Goal: Task Accomplishment & Management: Complete application form

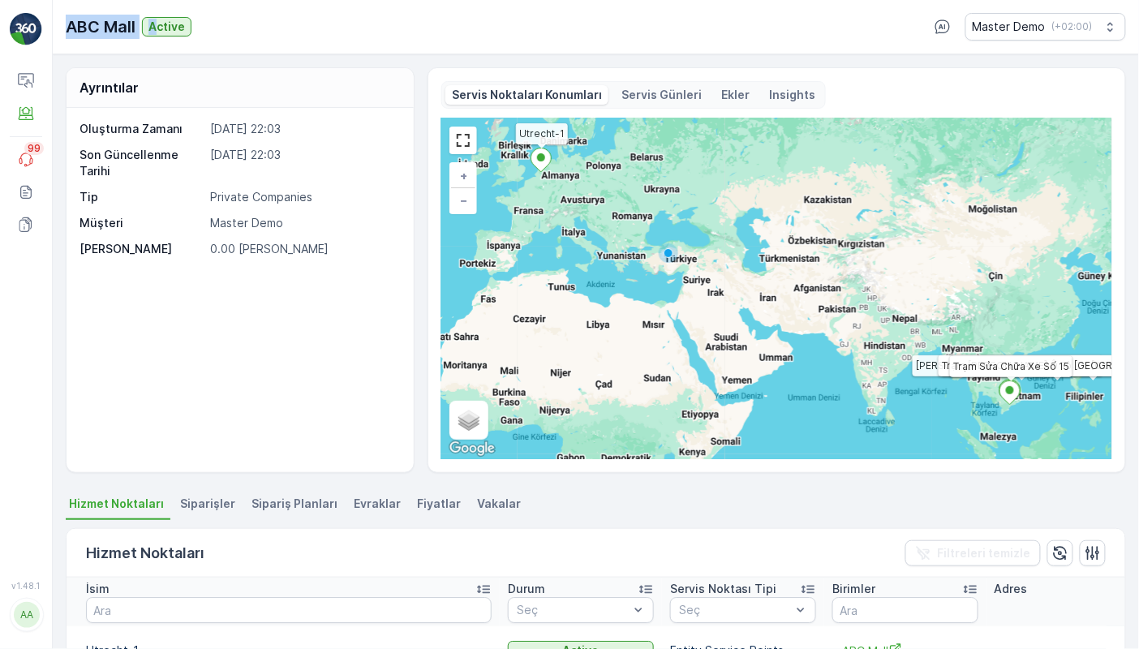
click at [156, 32] on div "ABC Mall Active Master Demo ( +02:00 )" at bounding box center [596, 27] width 1086 height 54
click at [268, 256] on p "0.00 [PERSON_NAME]" at bounding box center [303, 249] width 187 height 16
click at [542, 160] on ellipse at bounding box center [541, 157] width 8 height 8
click at [640, 99] on p "Servis Günleri" at bounding box center [661, 95] width 80 height 16
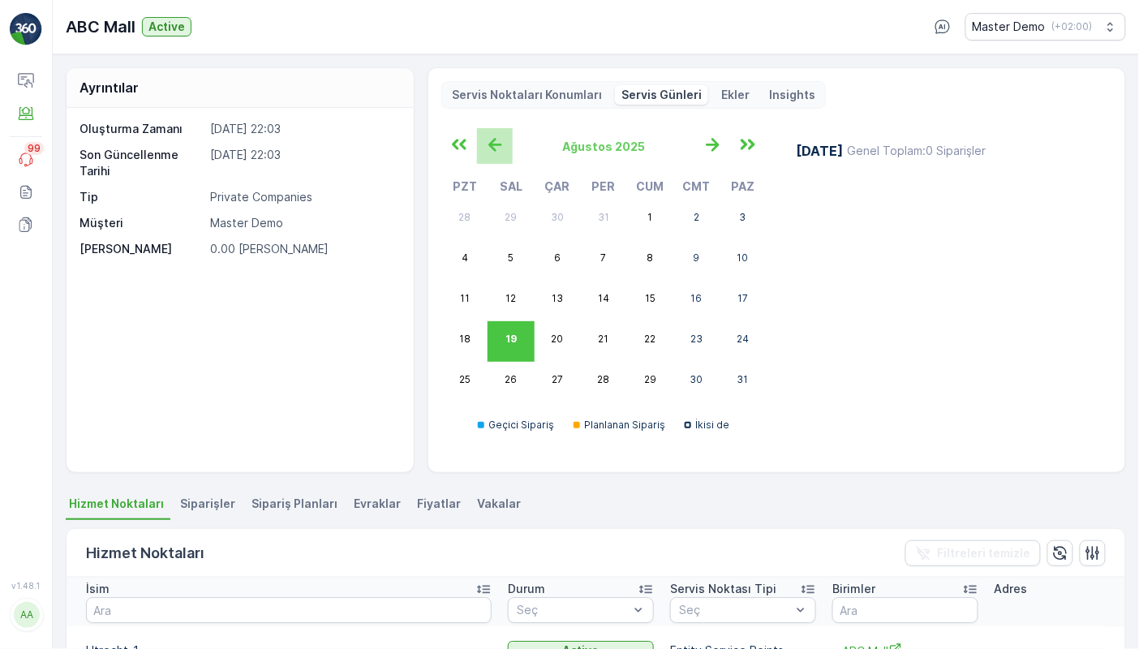
click at [482, 150] on icon "button" at bounding box center [495, 144] width 27 height 27
click at [482, 148] on icon "button" at bounding box center [495, 144] width 27 height 27
click at [482, 147] on icon "button" at bounding box center [495, 144] width 27 height 27
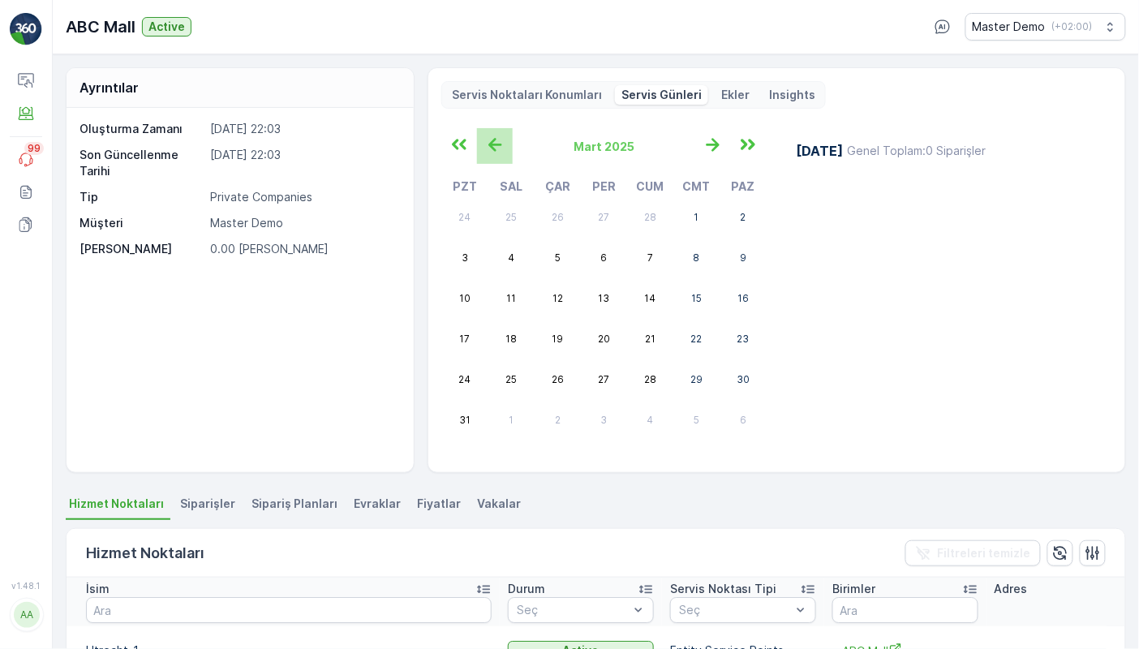
click at [482, 147] on icon "button" at bounding box center [495, 144] width 27 height 27
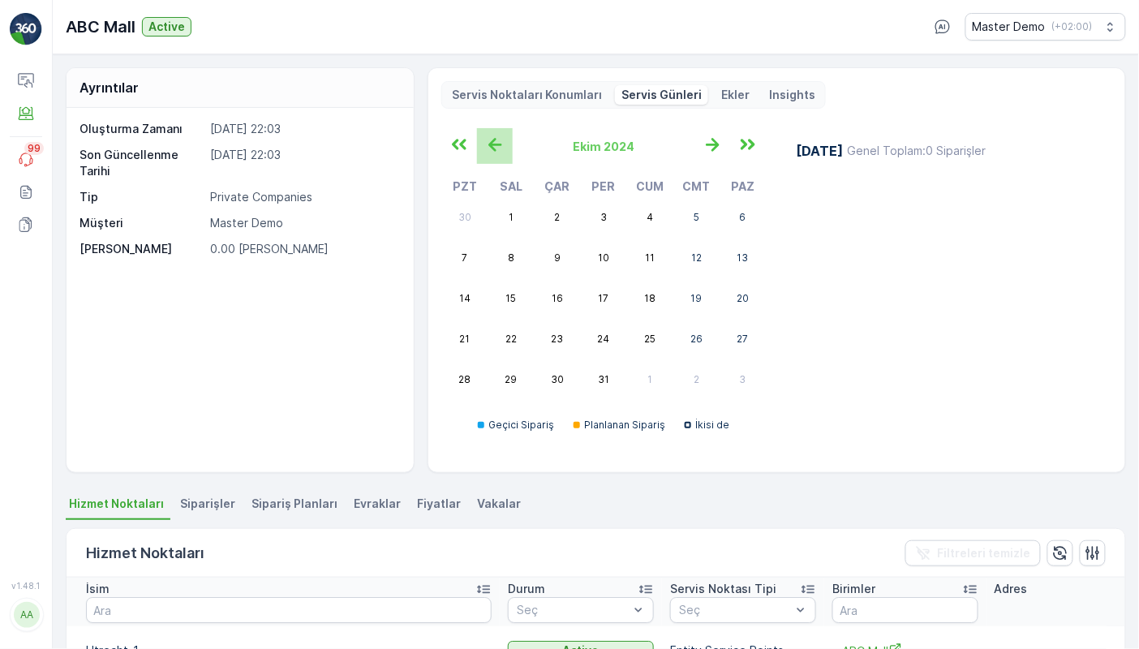
click at [482, 147] on icon "button" at bounding box center [495, 144] width 27 height 27
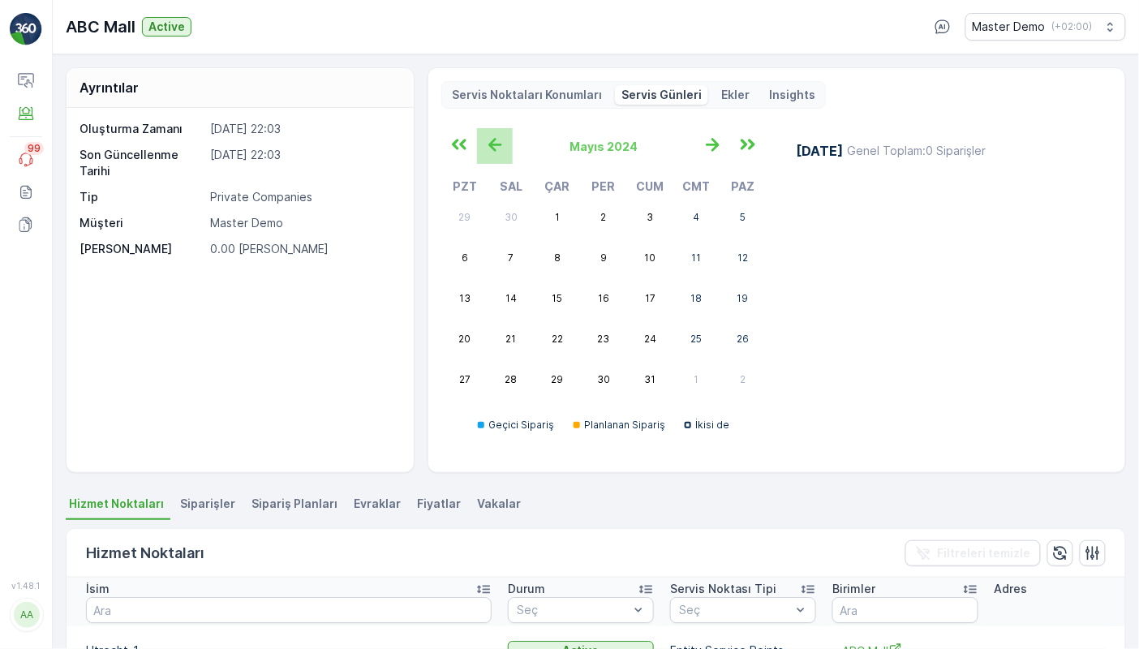
click at [482, 147] on icon "button" at bounding box center [495, 144] width 27 height 27
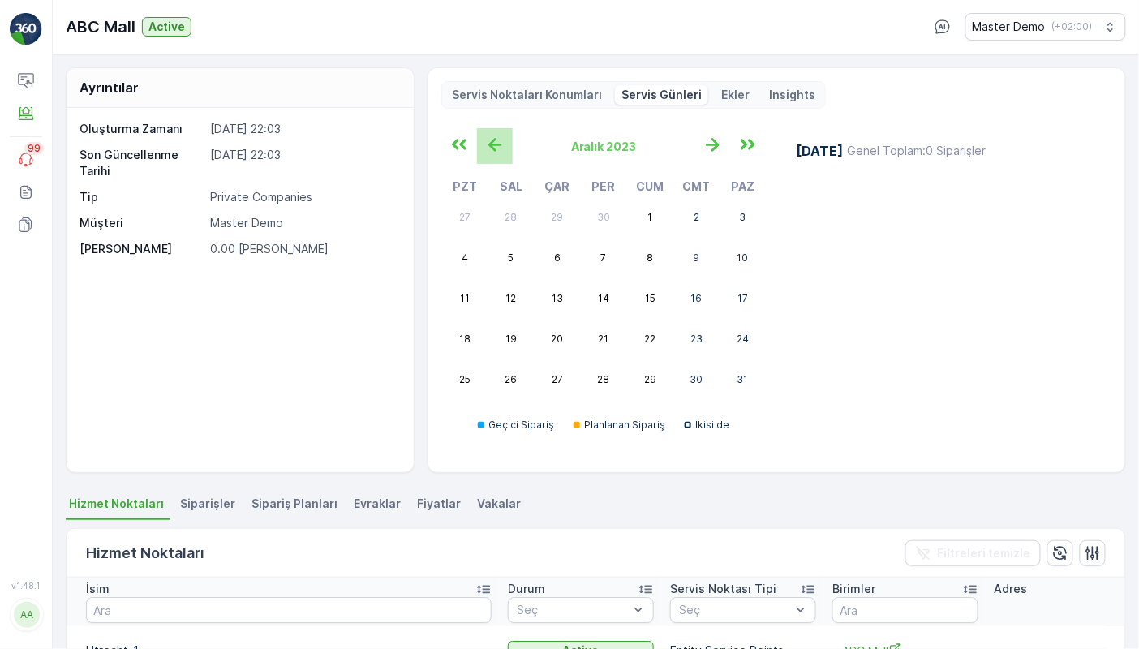
click at [482, 147] on icon "button" at bounding box center [495, 144] width 27 height 27
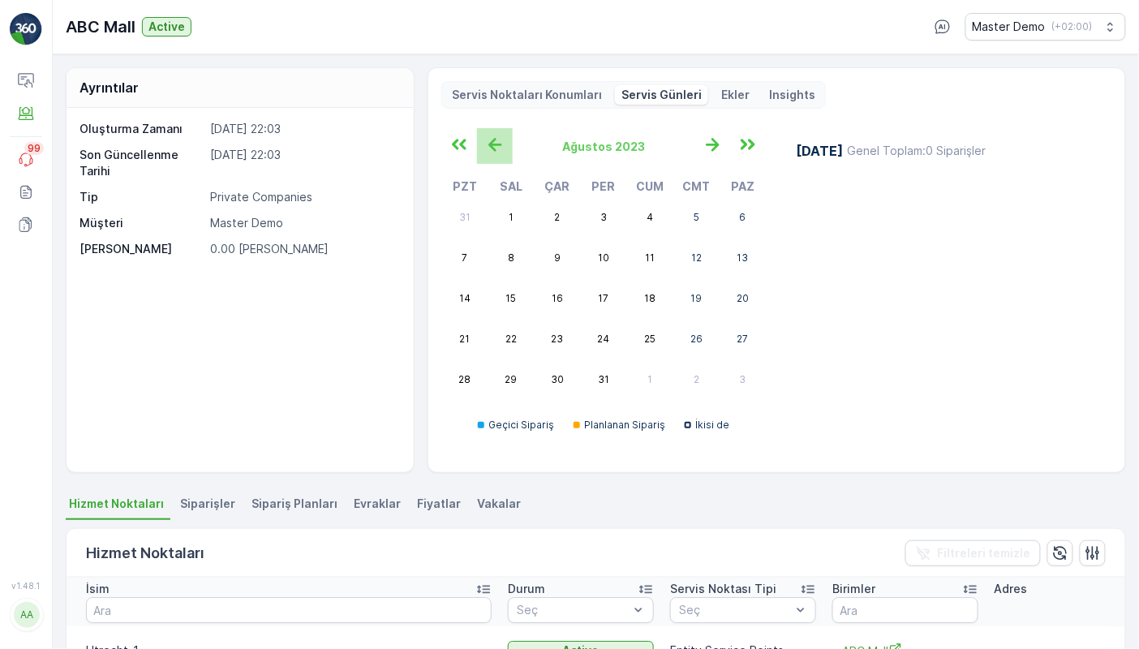
click at [482, 147] on icon "button" at bounding box center [495, 144] width 27 height 27
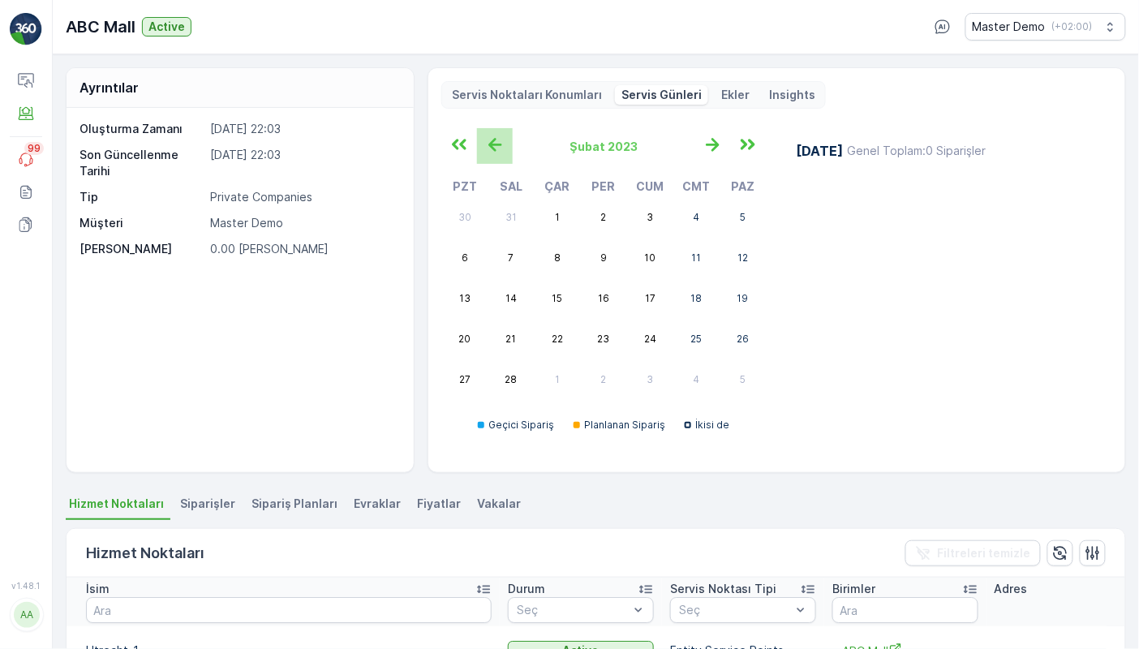
click at [482, 147] on icon "button" at bounding box center [495, 144] width 27 height 27
click at [720, 109] on div "Servis Noktaları Konumları Servis Günleri Ekler Insights" at bounding box center [633, 95] width 384 height 28
click at [723, 101] on p "Ekler" at bounding box center [735, 95] width 28 height 16
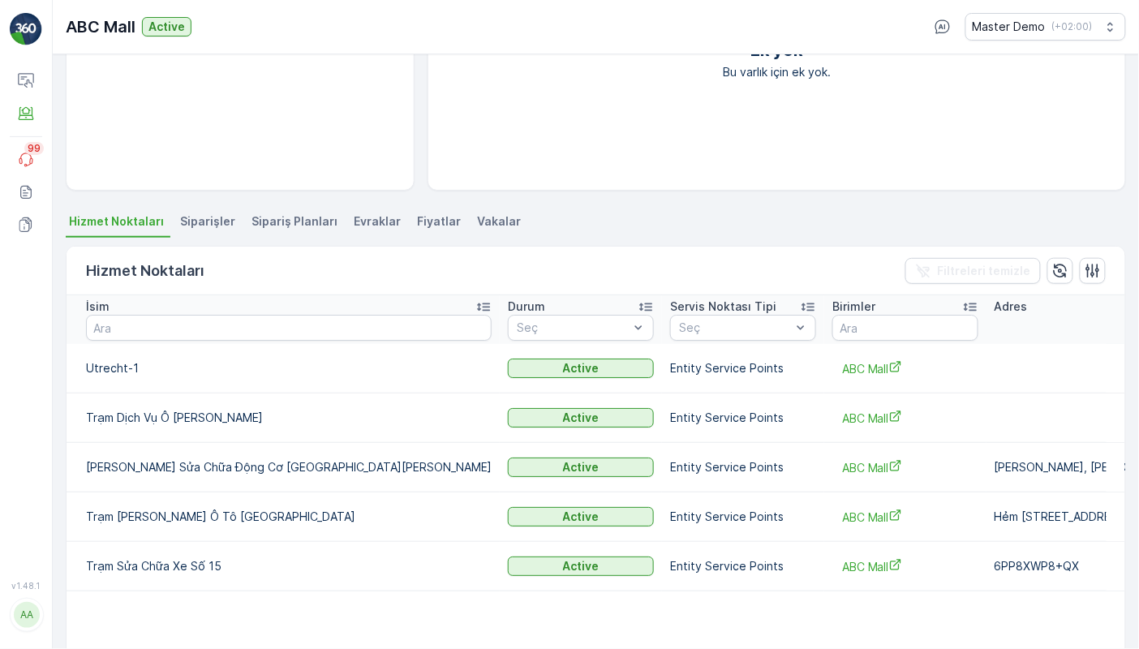
scroll to position [285, 0]
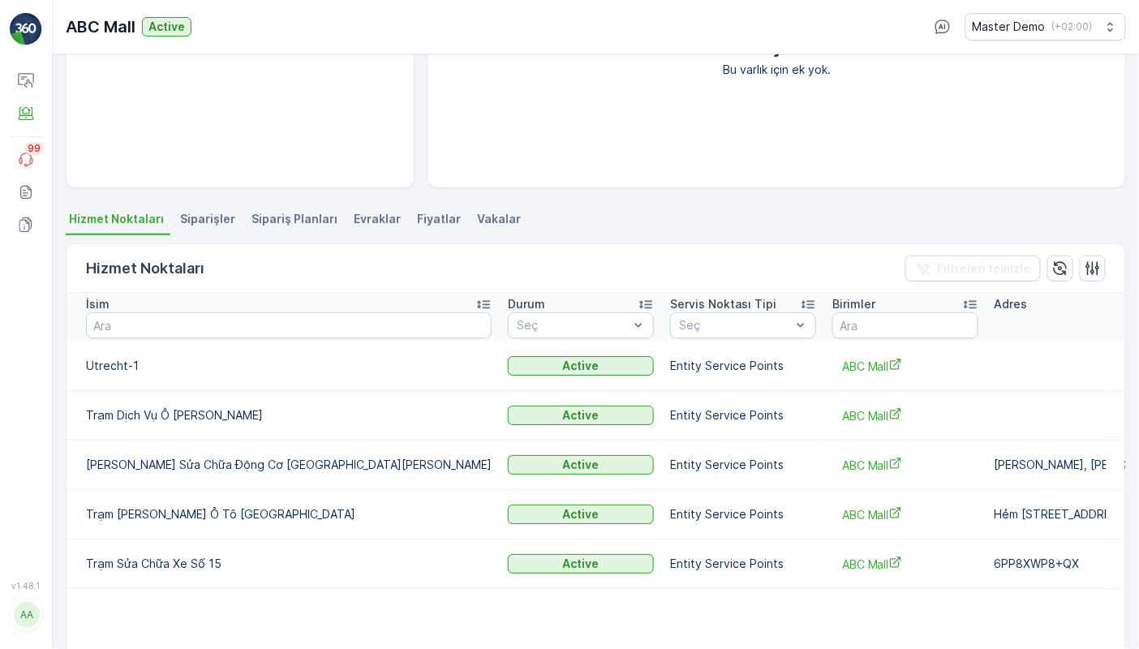
click at [190, 208] on li "Siparişler" at bounding box center [209, 222] width 65 height 28
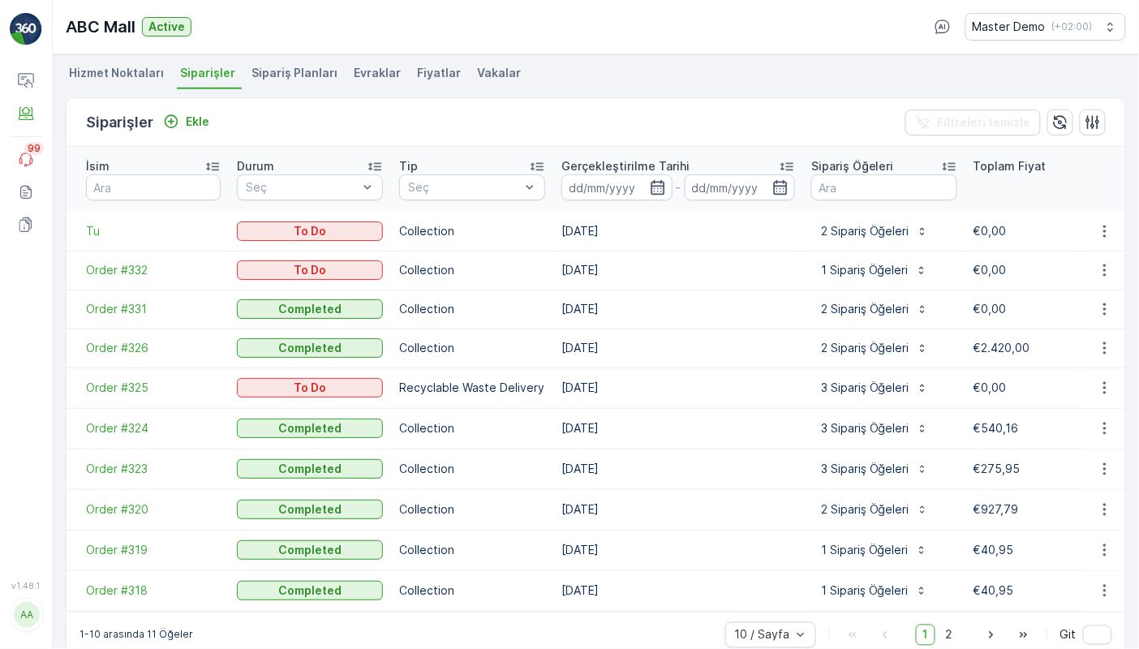
scroll to position [436, 0]
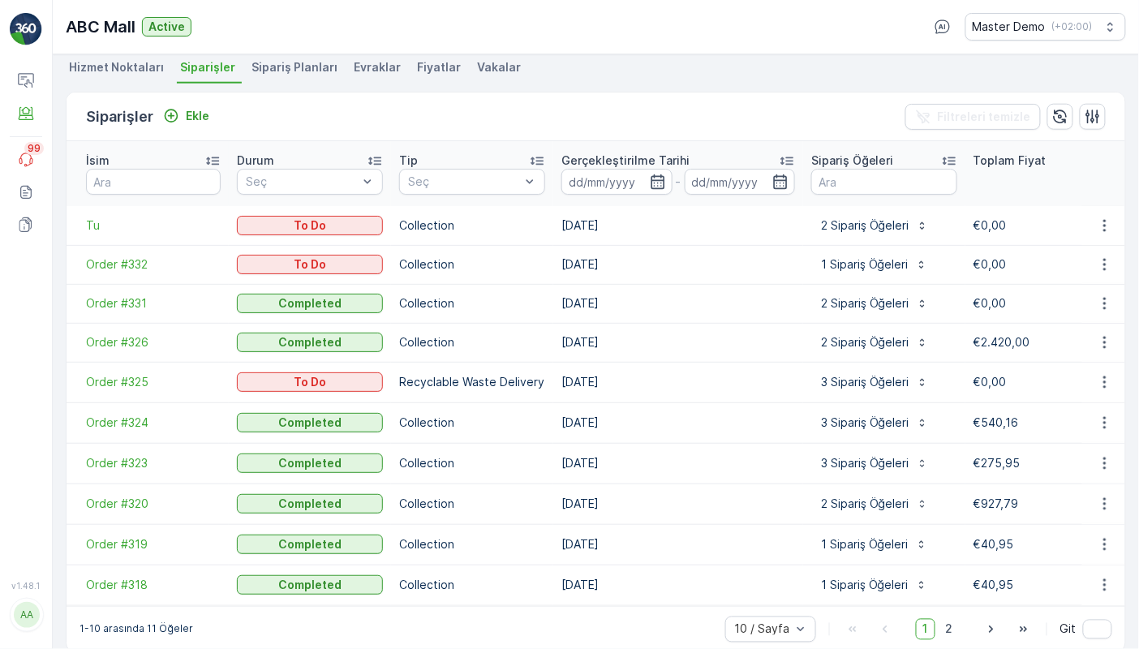
click at [993, 415] on span "€540,16" at bounding box center [995, 422] width 45 height 14
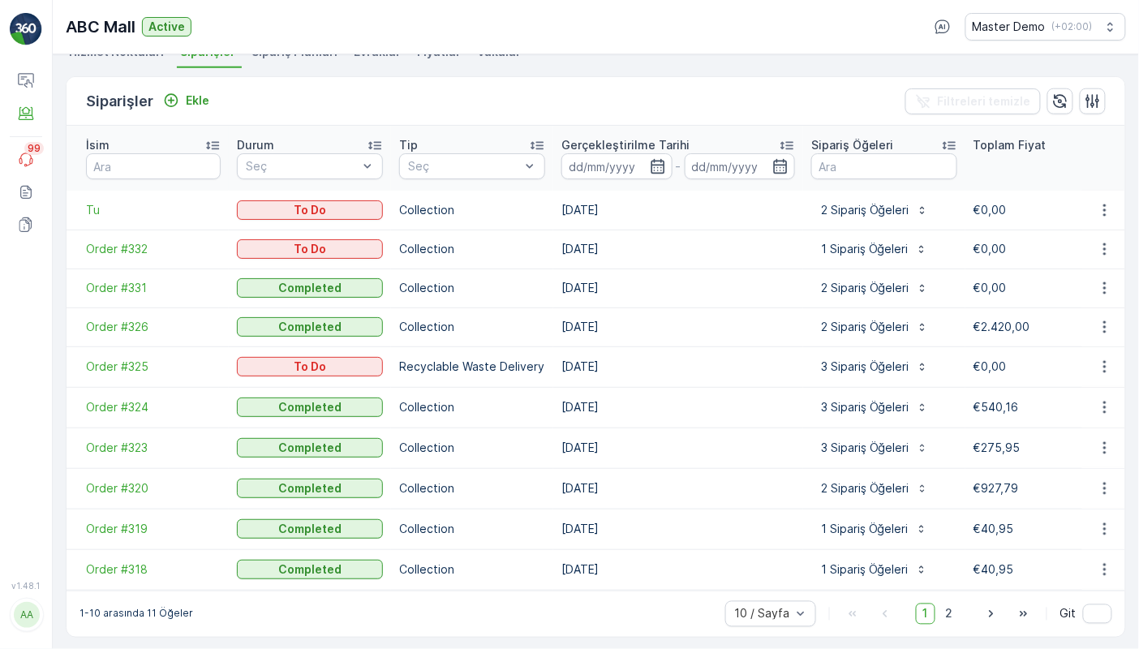
scroll to position [450, 0]
click at [340, 164] on div at bounding box center [301, 167] width 115 height 13
click at [346, 101] on div "Siparişler Ekle Filtreleri temizle" at bounding box center [595, 103] width 1058 height 49
click at [186, 105] on p "Ekle" at bounding box center [198, 102] width 24 height 16
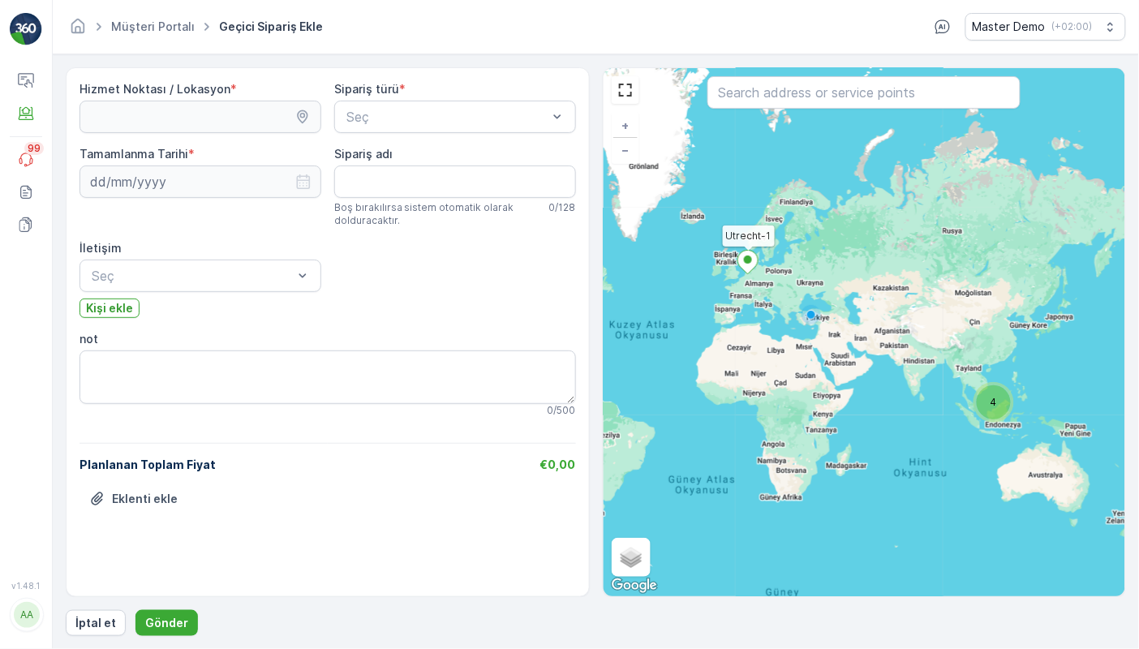
click at [744, 265] on icon at bounding box center [747, 263] width 20 height 24
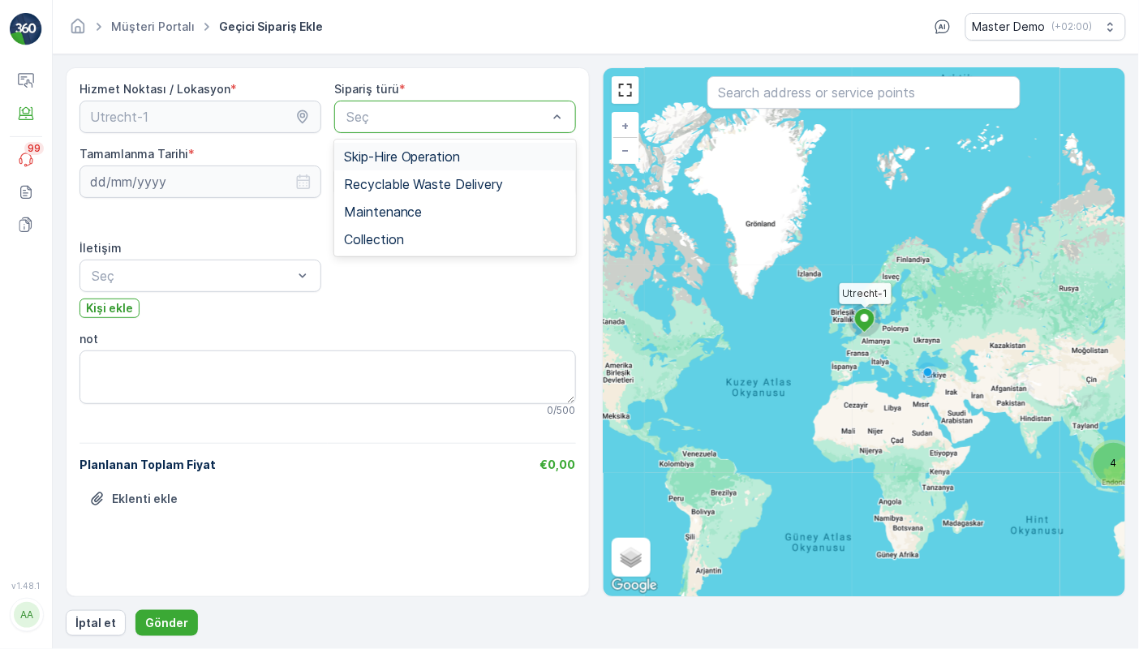
click at [423, 127] on div "Seç" at bounding box center [455, 117] width 242 height 32
click at [440, 177] on span "Recyclable Waste Delivery" at bounding box center [424, 184] width 160 height 15
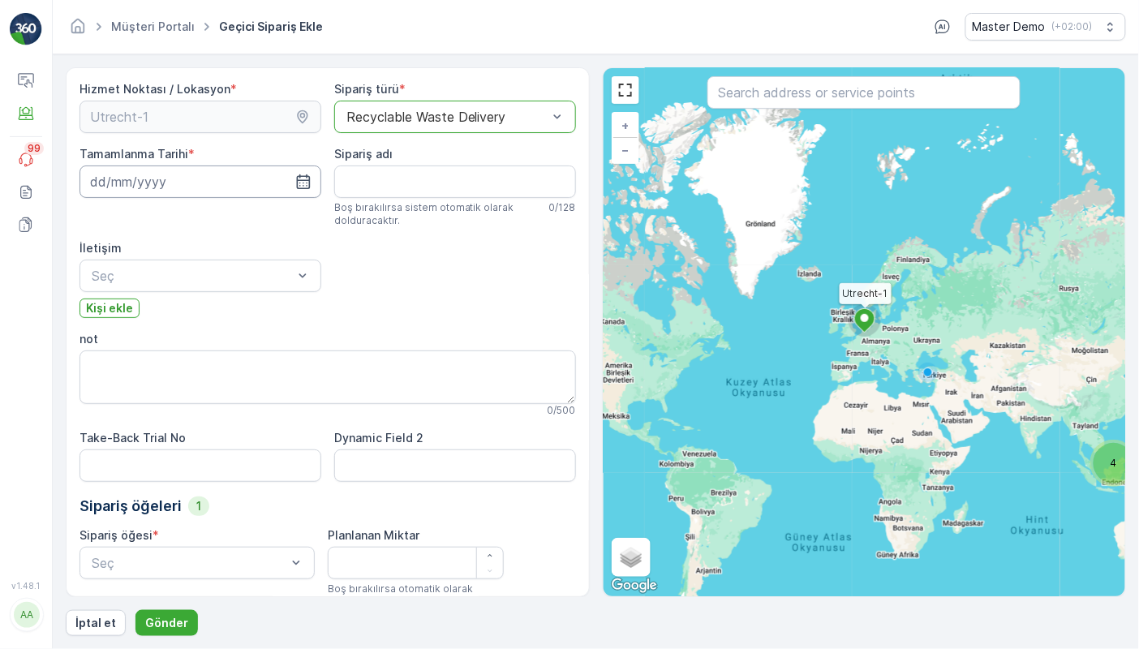
click at [285, 192] on input at bounding box center [200, 181] width 242 height 32
click at [411, 311] on div "Hizmet Noktası / Lokasyon * Sipariş türü * Recyclable Waste Delivery Tamamlanma…" at bounding box center [327, 414] width 496 height 667
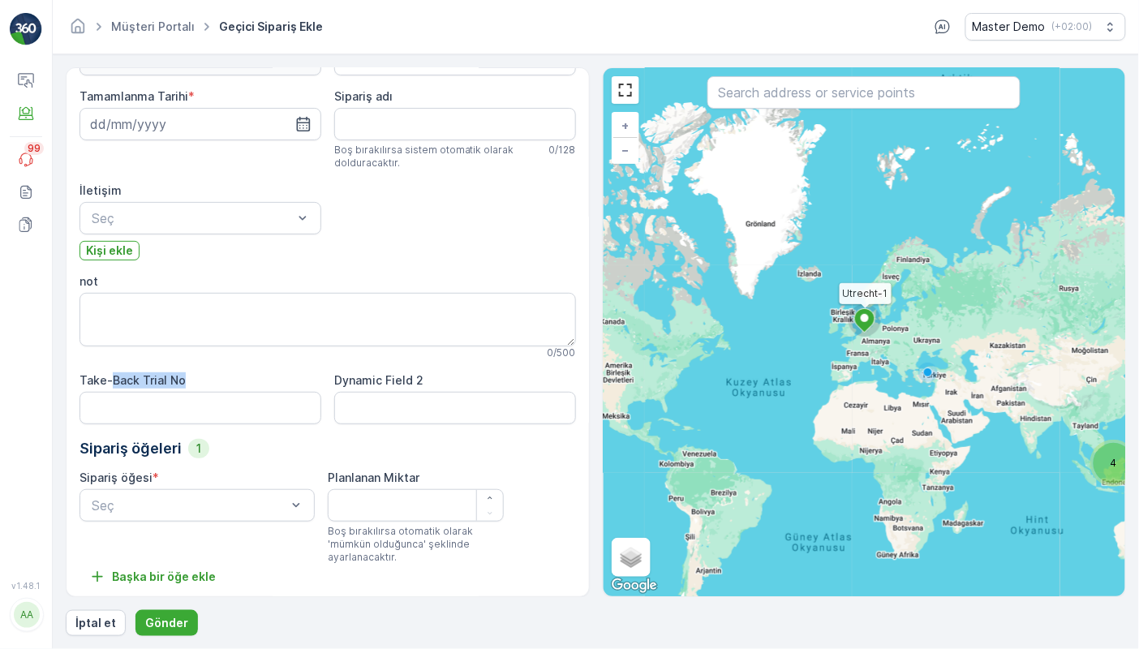
drag, startPoint x: 109, startPoint y: 379, endPoint x: 212, endPoint y: 377, distance: 103.0
click at [212, 377] on div "Take-Back Trial No" at bounding box center [200, 380] width 242 height 16
drag, startPoint x: 339, startPoint y: 379, endPoint x: 436, endPoint y: 374, distance: 97.4
click at [436, 374] on div "Dynamic Field 2" at bounding box center [455, 380] width 242 height 16
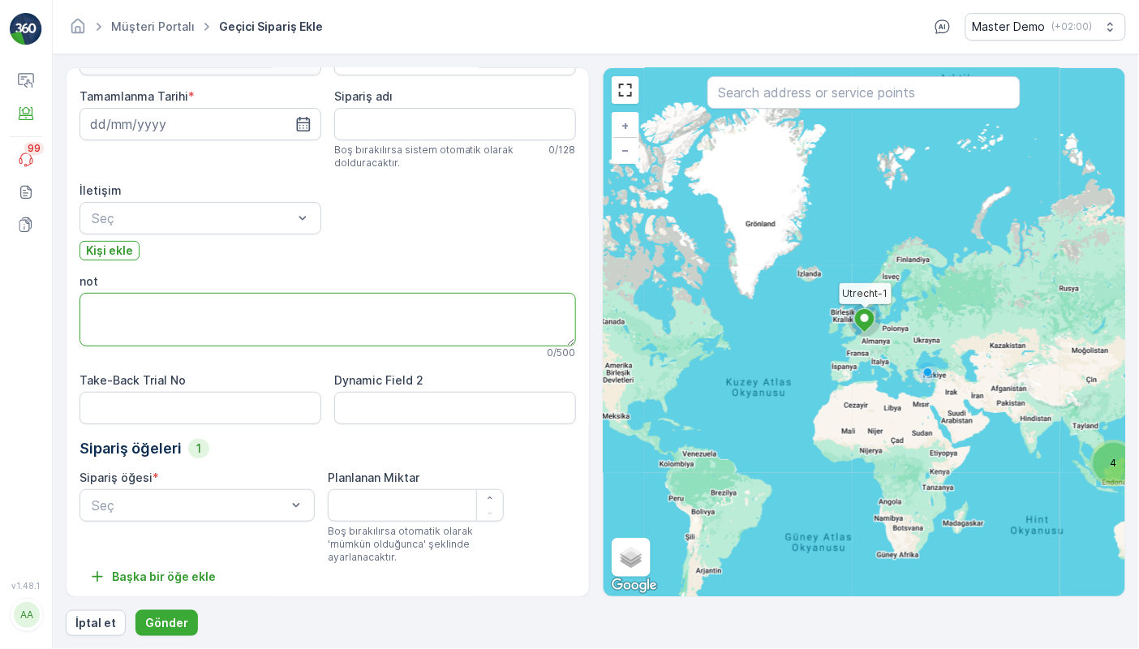
click at [268, 320] on textarea "not" at bounding box center [327, 320] width 496 height 54
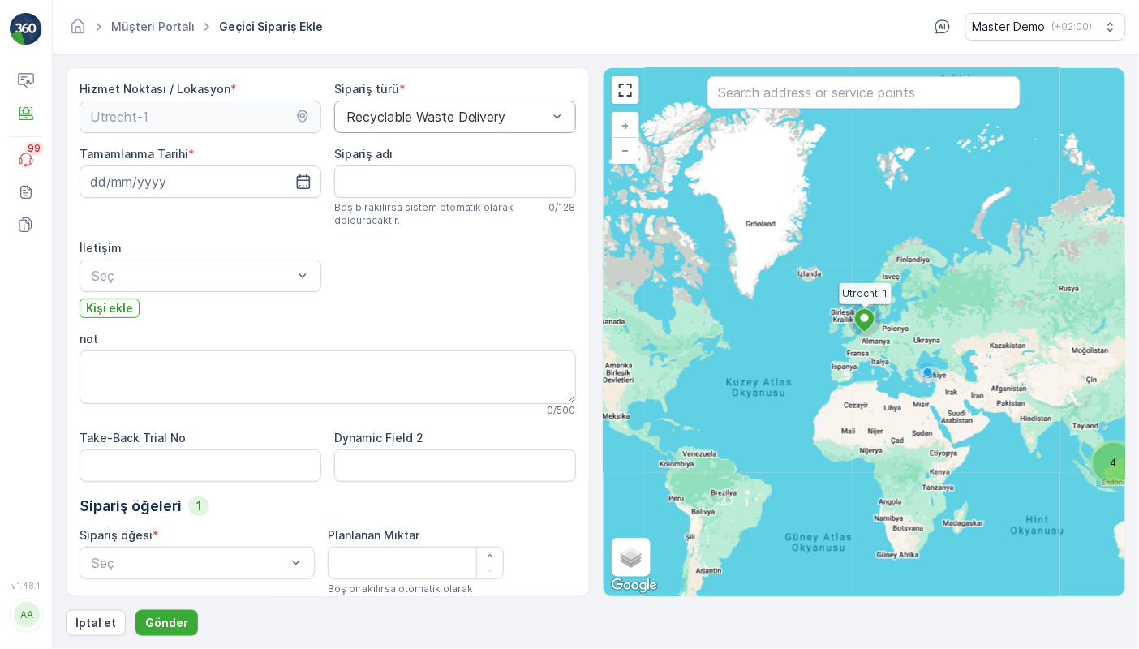
scroll to position [0, 0]
click at [397, 120] on div "Recyclable Waste Delivery" at bounding box center [446, 116] width 201 height 15
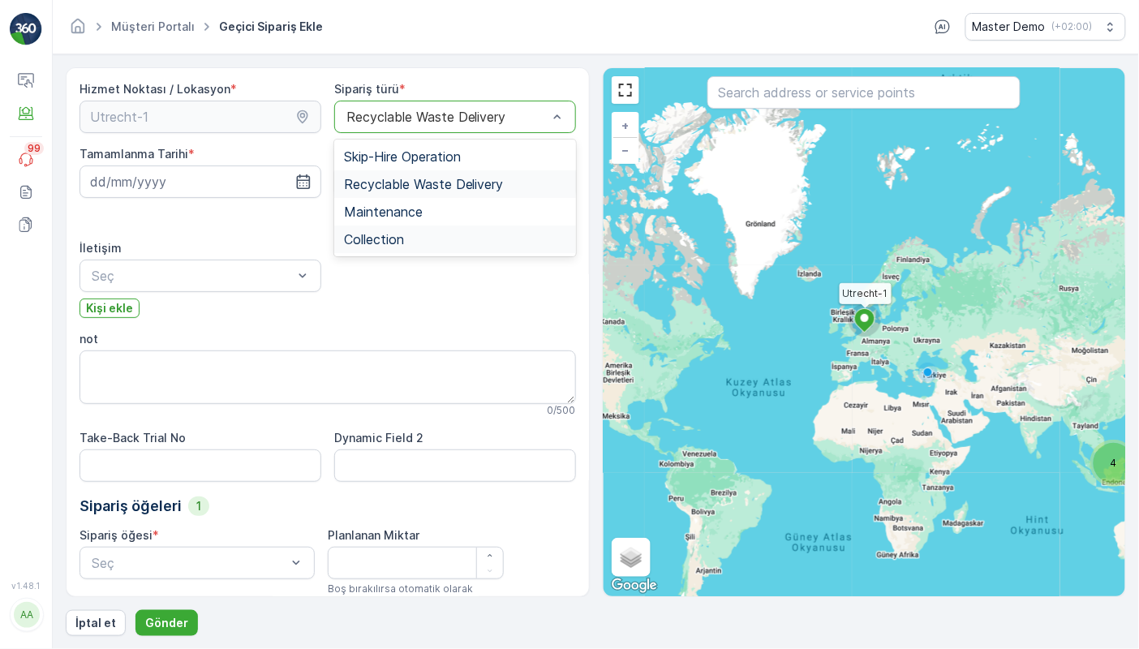
click at [402, 245] on span "Collection" at bounding box center [374, 239] width 60 height 15
click at [423, 123] on div at bounding box center [447, 116] width 204 height 15
click at [408, 156] on span "Skip-Hire Operation" at bounding box center [402, 156] width 117 height 15
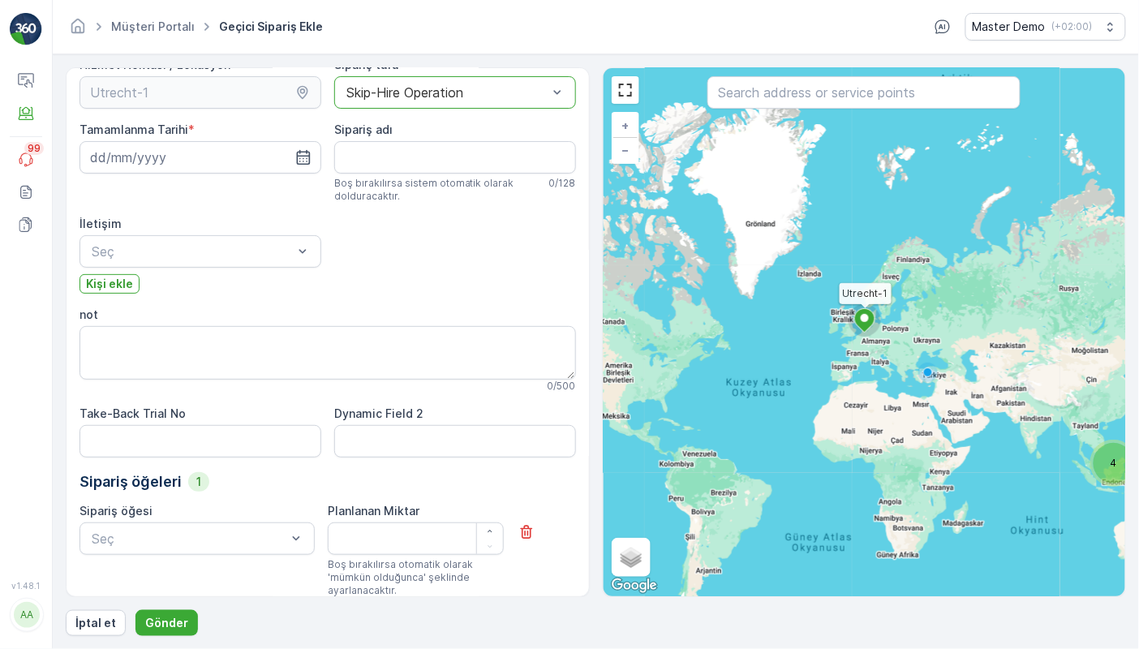
scroll to position [38, 0]
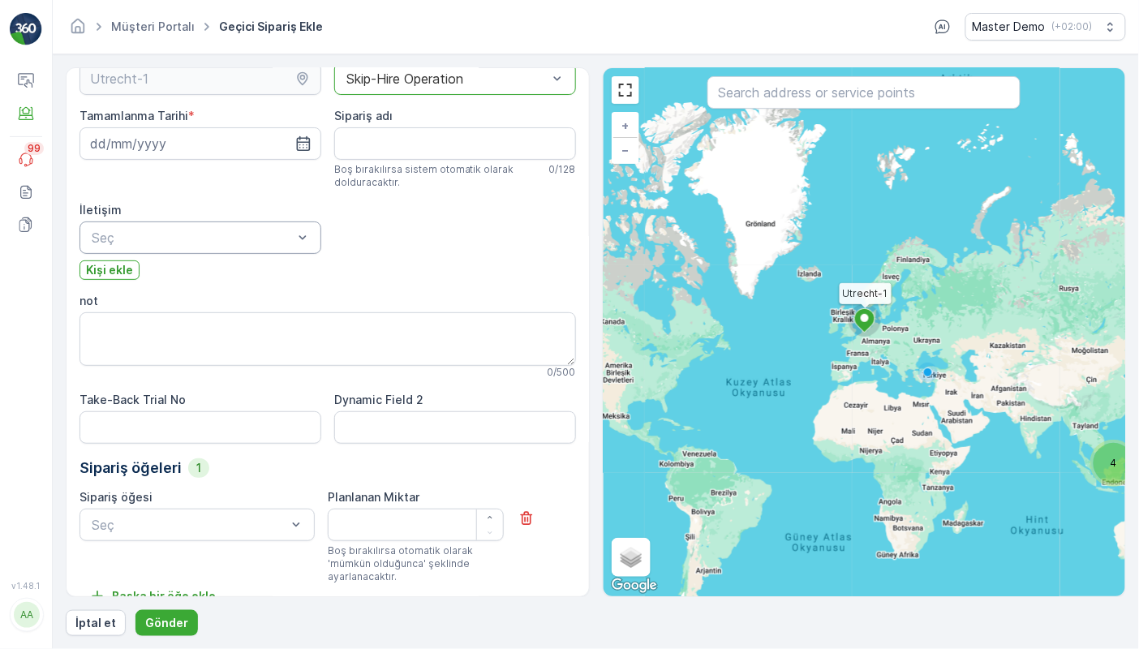
click at [215, 247] on div "Seç" at bounding box center [200, 237] width 242 height 32
click at [202, 274] on div "[PERSON_NAME]" at bounding box center [200, 277] width 222 height 15
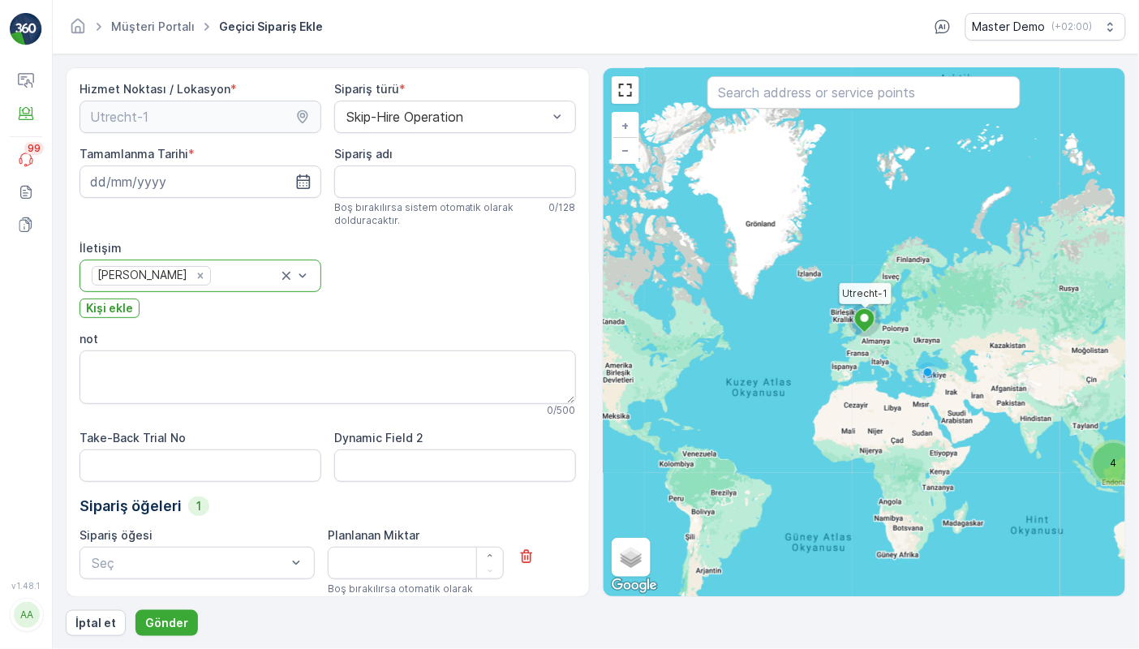
scroll to position [0, 0]
click at [235, 170] on input at bounding box center [200, 181] width 242 height 32
click at [424, 326] on div "Hizmet Noktası / Lokasyon * Sipariş türü * Skip-Hire Operation Tamamlanma Tarih…" at bounding box center [327, 414] width 496 height 667
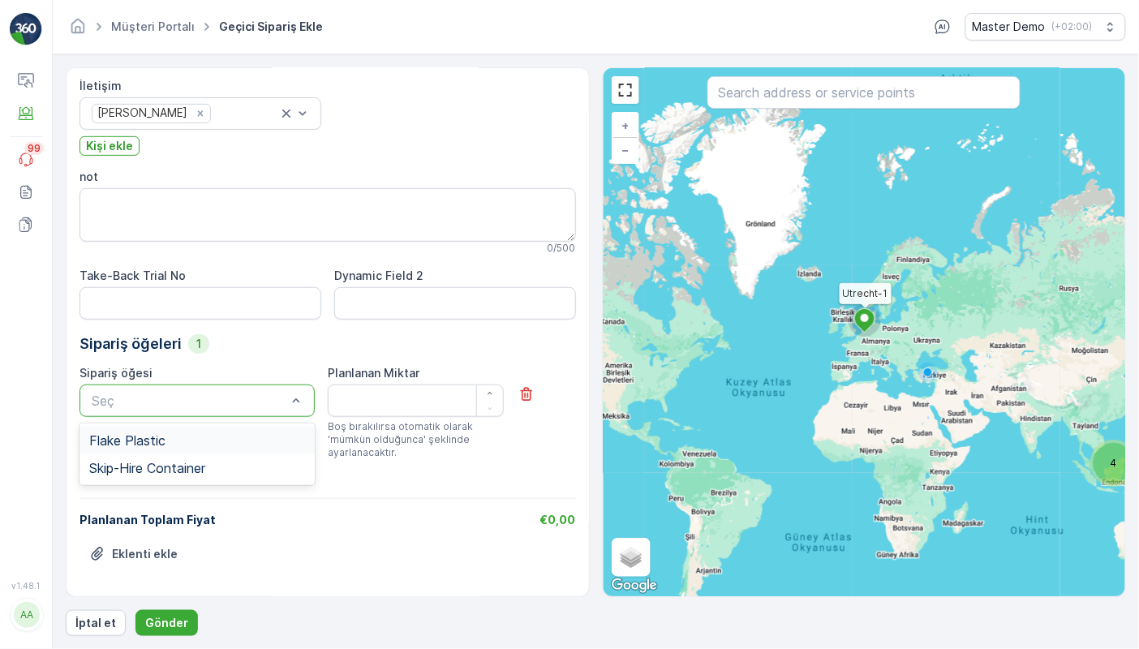
click at [275, 396] on div at bounding box center [189, 400] width 198 height 15
click at [209, 439] on div "Flake Plastic" at bounding box center [197, 440] width 216 height 15
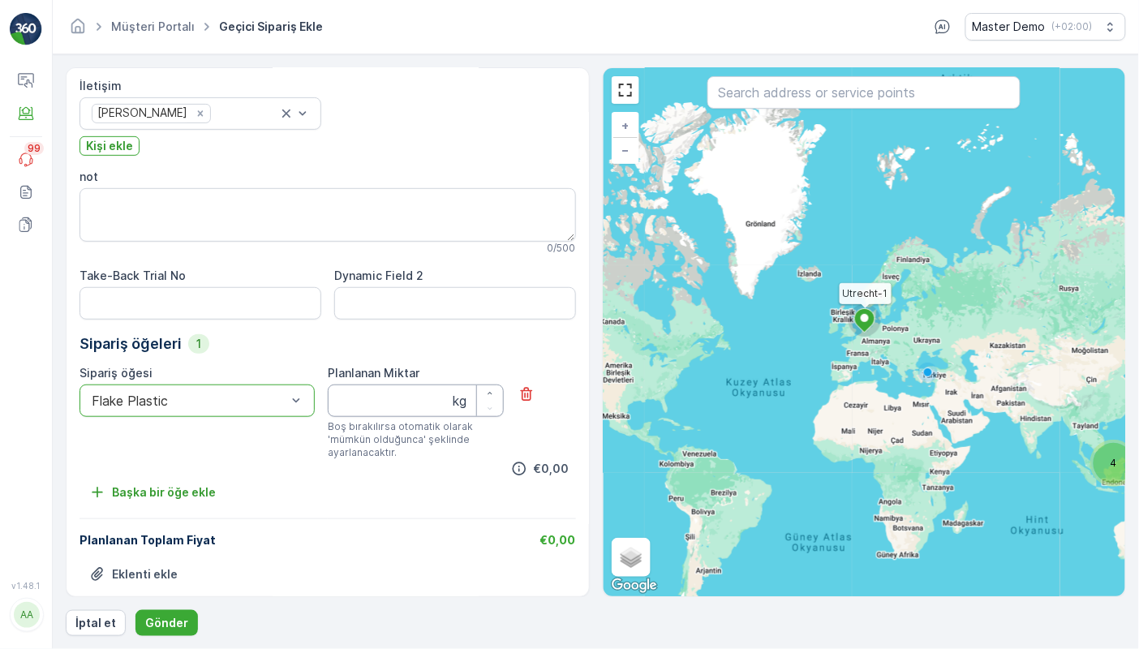
click at [421, 403] on Miktar "Planlanan Miktar" at bounding box center [416, 400] width 176 height 32
click at [139, 384] on div "Flake Plastic" at bounding box center [196, 400] width 235 height 32
click at [138, 466] on span "Skip-Hire Container" at bounding box center [147, 468] width 116 height 15
click at [375, 405] on Miktar "45" at bounding box center [416, 400] width 176 height 32
click at [226, 412] on div "Skip-Hire Container" at bounding box center [196, 400] width 235 height 32
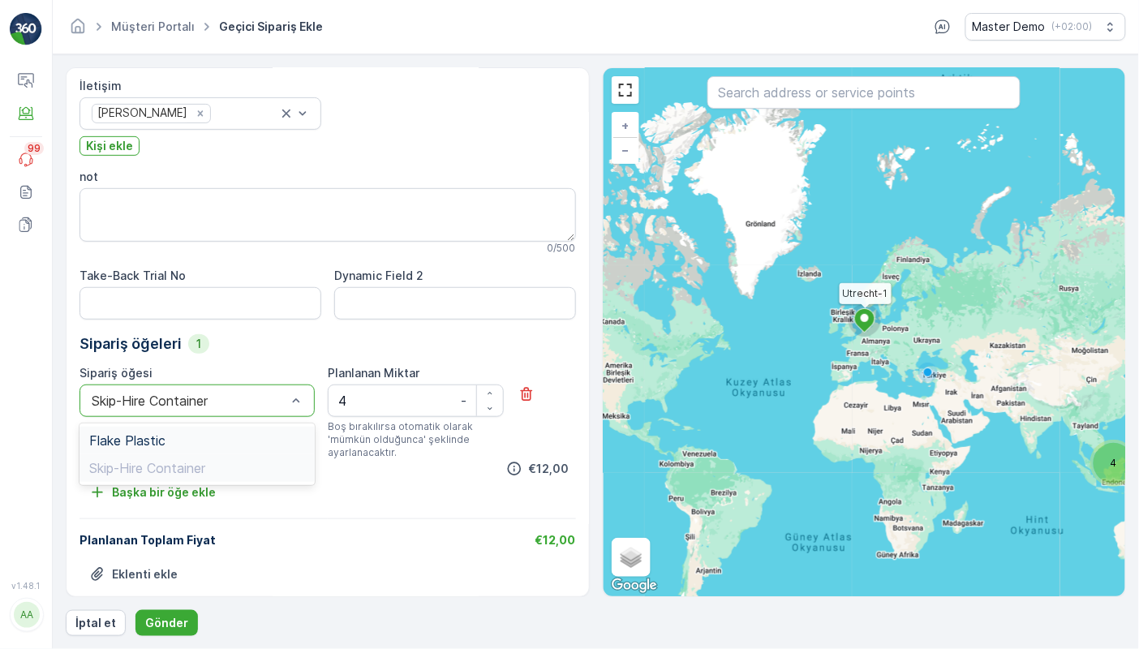
click at [209, 433] on div "Flake Plastic" at bounding box center [197, 440] width 216 height 15
click at [272, 407] on div "Flake Plastic" at bounding box center [196, 400] width 235 height 32
click at [239, 470] on div "Skip-Hire Container" at bounding box center [197, 468] width 216 height 15
click at [392, 402] on Miktar "4" at bounding box center [416, 400] width 176 height 32
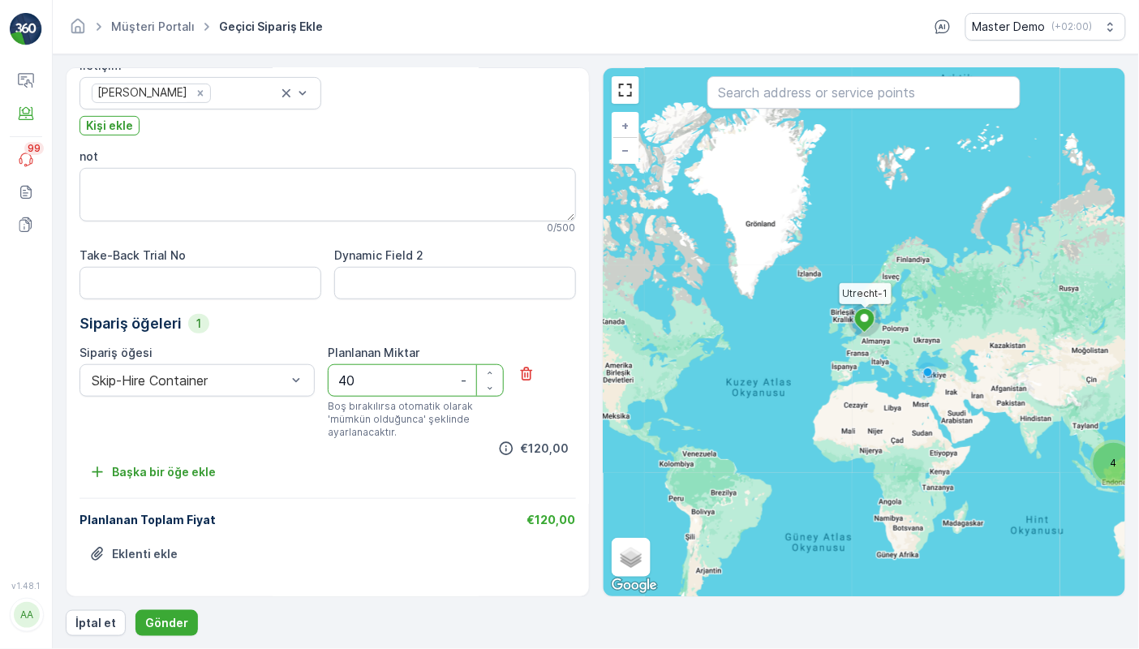
scroll to position [182, 0]
type Miktar "40"
click at [166, 622] on p "Gönder" at bounding box center [166, 623] width 43 height 16
click at [101, 617] on p "İptal et" at bounding box center [95, 623] width 41 height 16
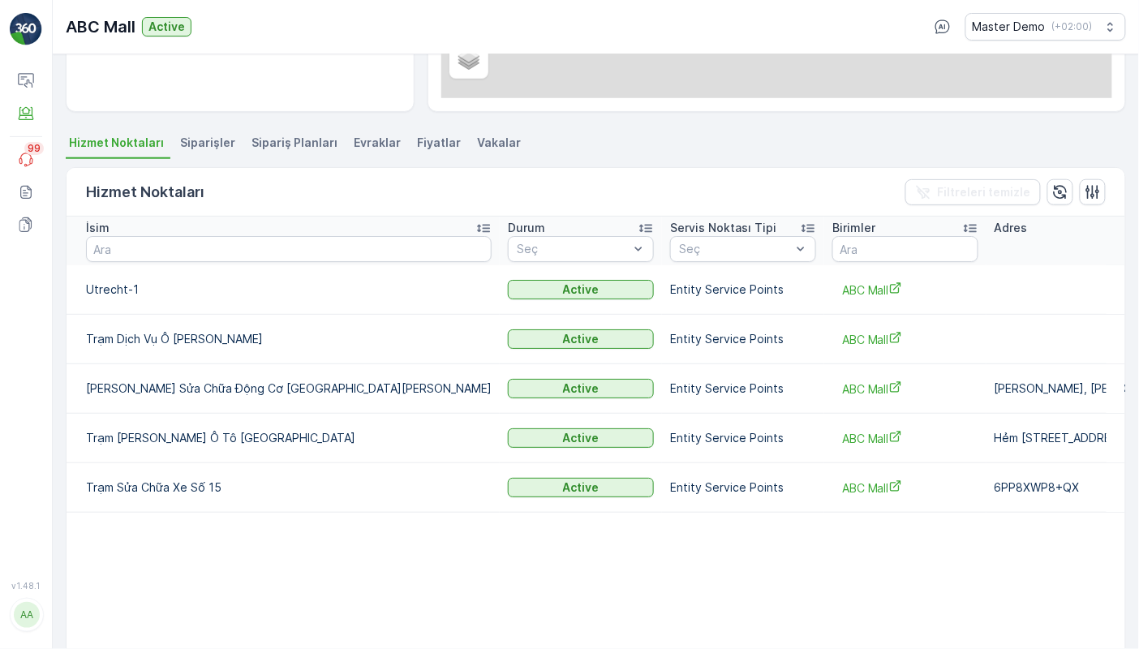
scroll to position [364, 0]
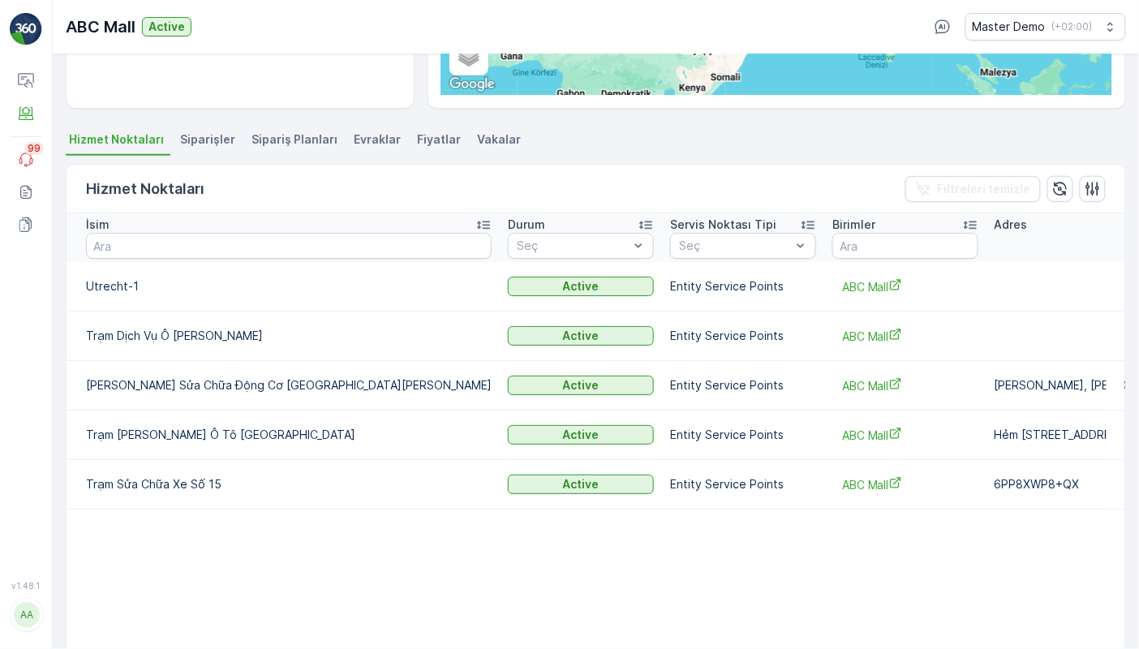
click at [187, 141] on span "Siparişler" at bounding box center [207, 139] width 55 height 16
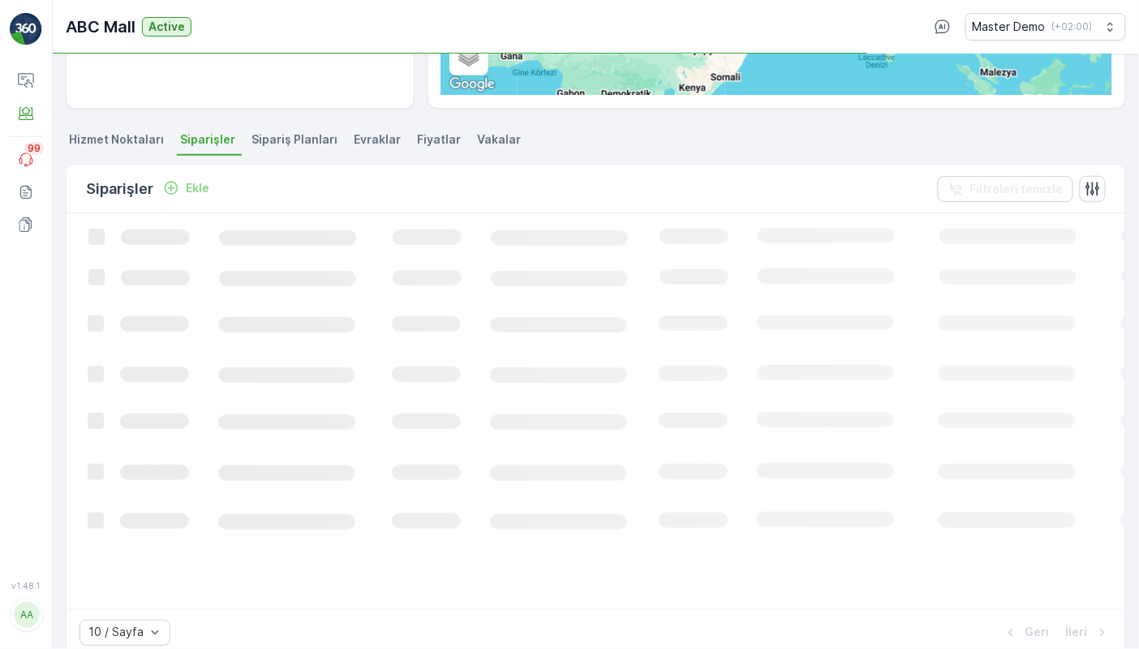
scroll to position [337, 0]
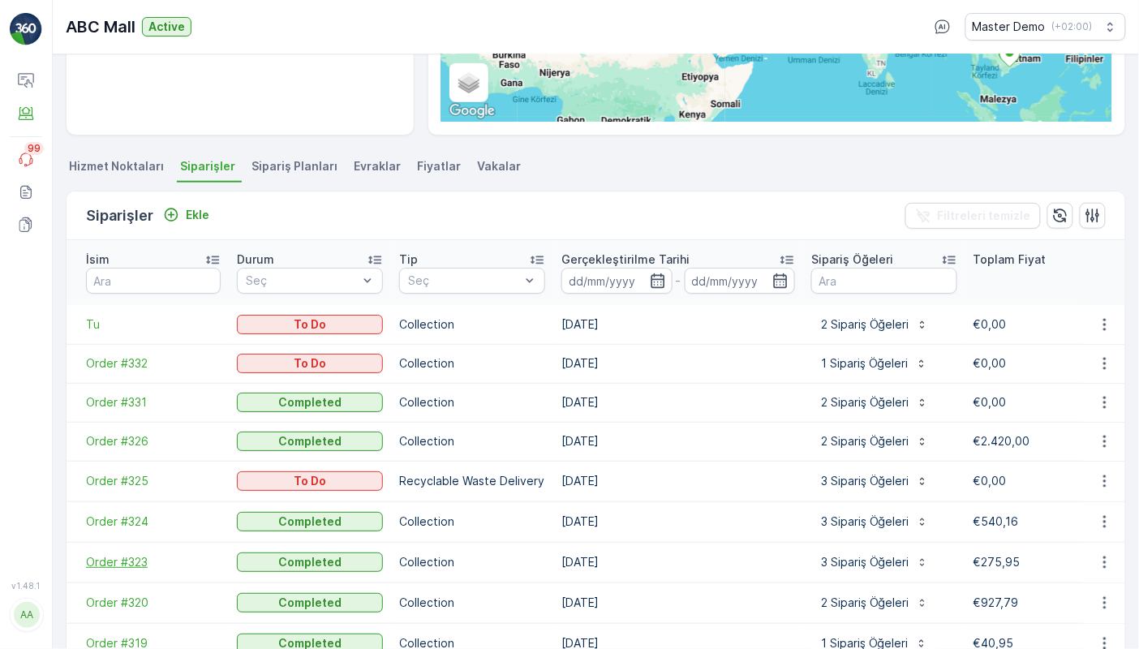
click at [123, 554] on span "Order #323" at bounding box center [153, 562] width 135 height 16
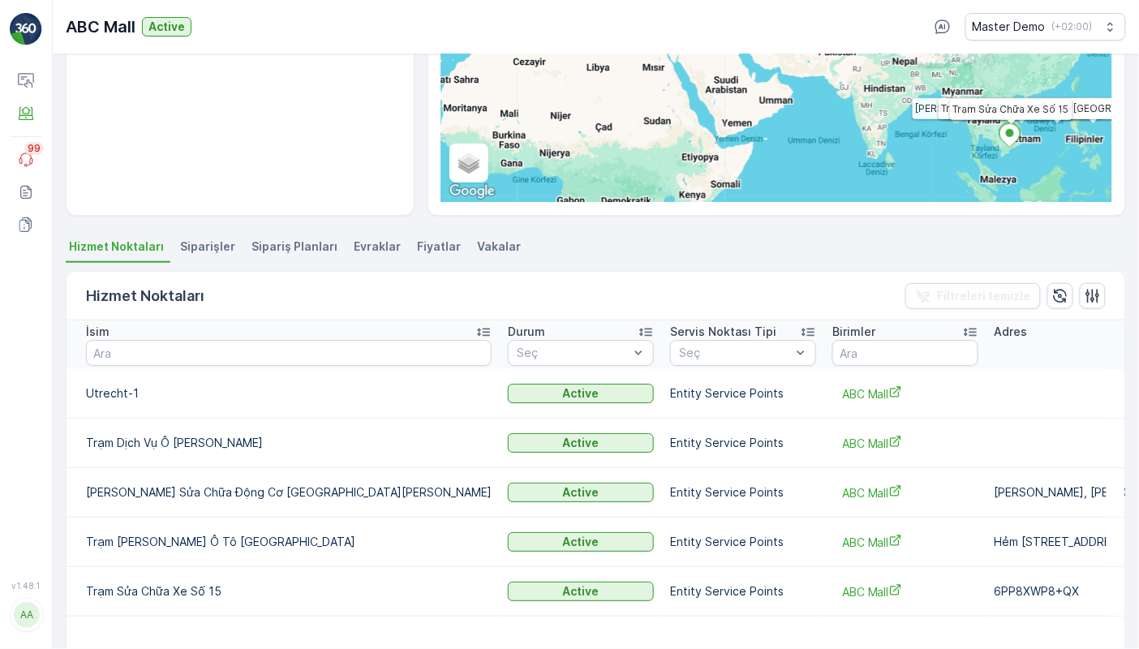
scroll to position [260, 0]
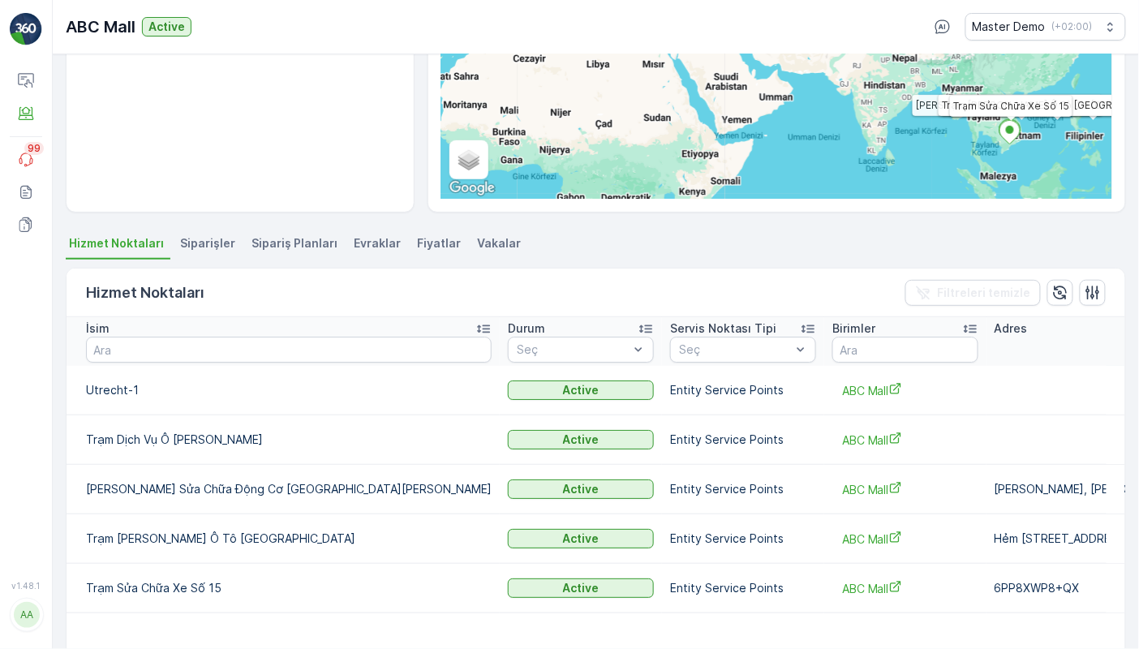
click at [194, 240] on span "Siparişler" at bounding box center [207, 243] width 55 height 16
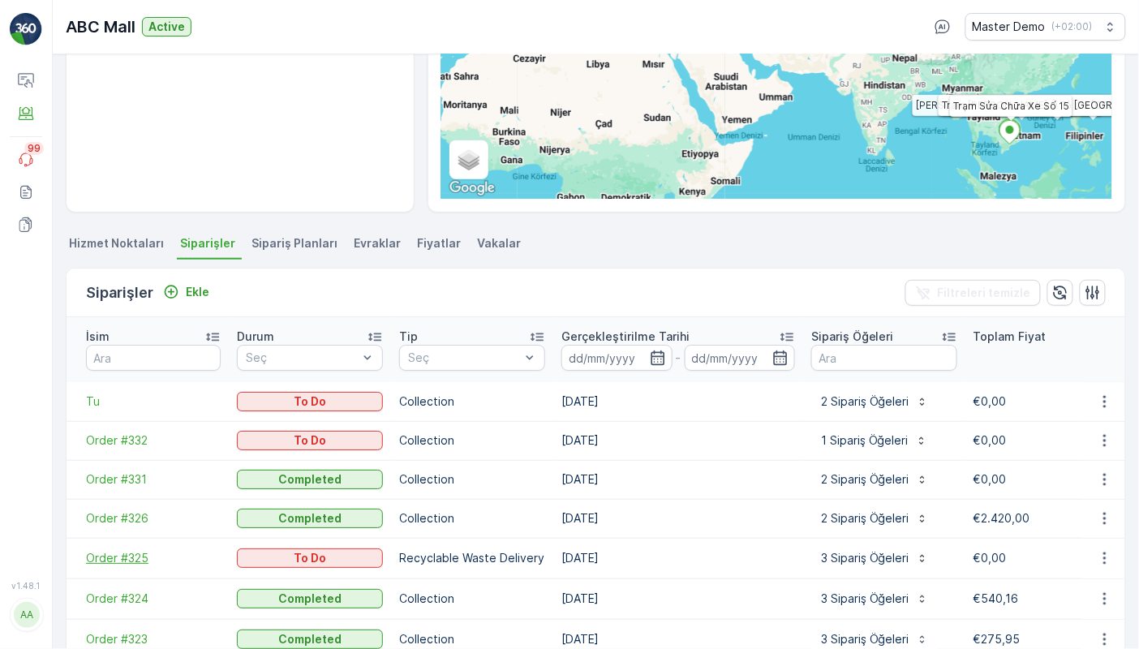
click at [137, 550] on span "Order #325" at bounding box center [153, 558] width 135 height 16
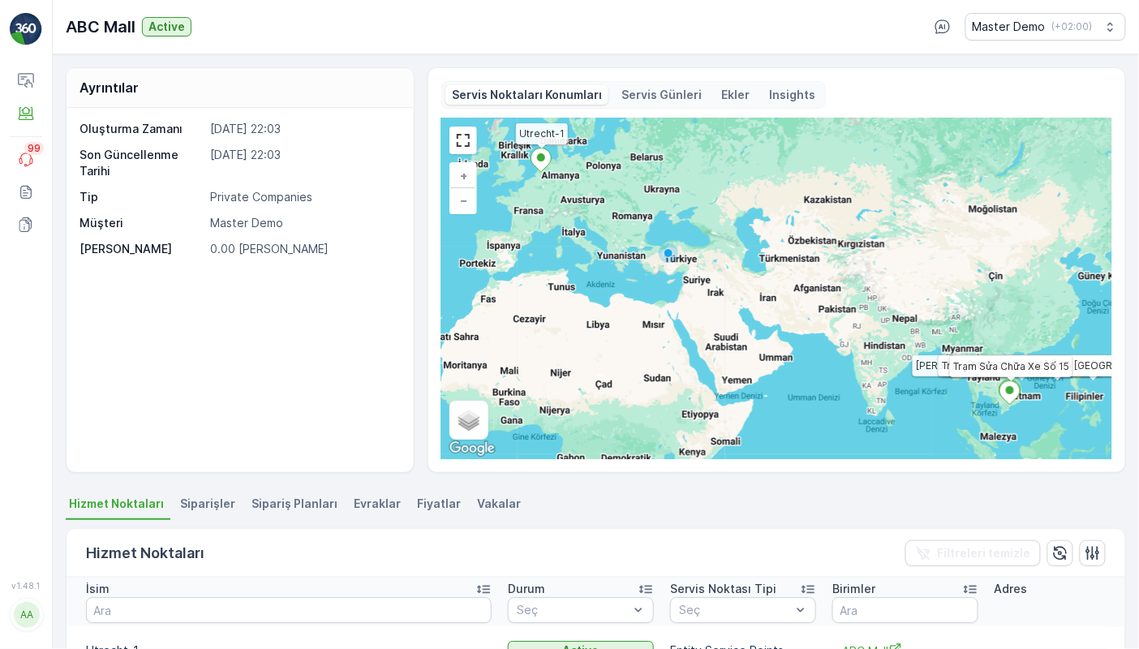
click at [418, 499] on span "Fiyatlar" at bounding box center [439, 503] width 44 height 16
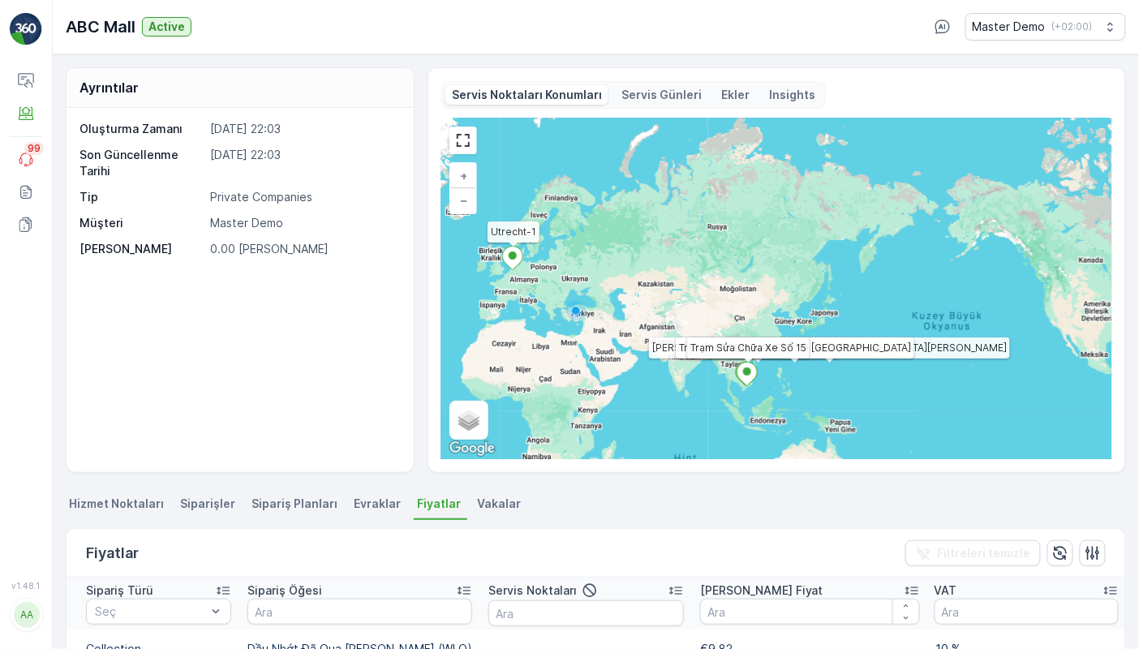
click at [213, 514] on li "Siparişler" at bounding box center [209, 506] width 65 height 28
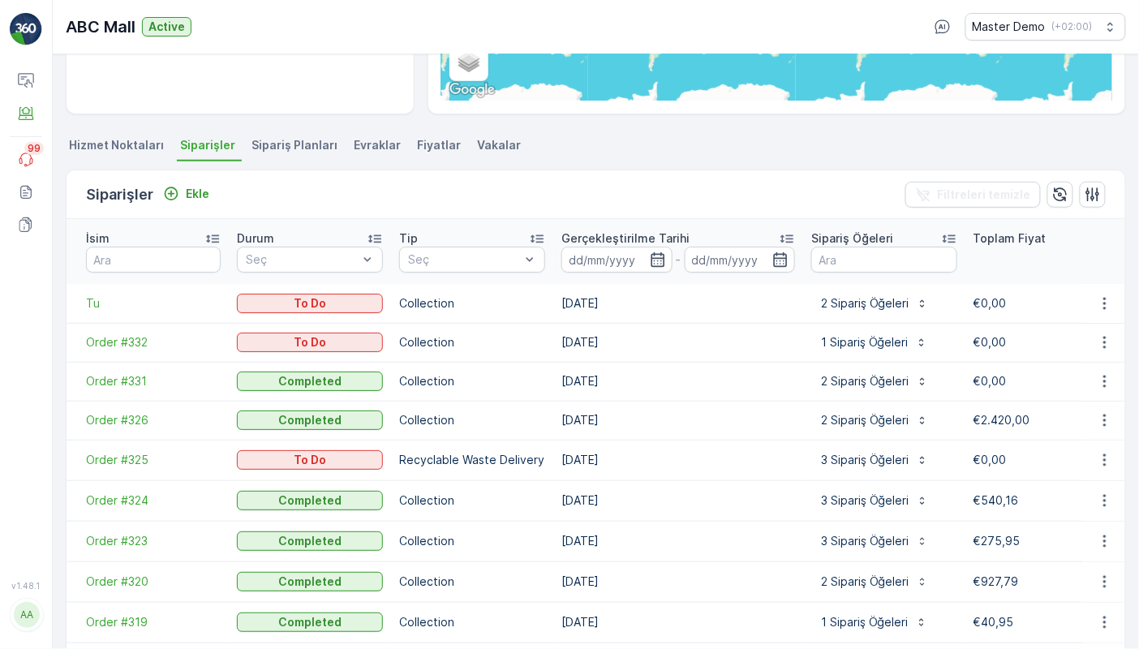
scroll to position [359, 0]
click at [1100, 372] on icon "button" at bounding box center [1104, 380] width 16 height 16
click at [796, 141] on ul "Hizmet Noktaları Siparişler Sipariş Planları Evraklar Fiyatlar Vakalar" at bounding box center [596, 147] width 1060 height 28
click at [1090, 410] on button "button" at bounding box center [1104, 419] width 29 height 19
click at [1074, 428] on span "Daha fazla ayrıntı görün" at bounding box center [1066, 427] width 129 height 16
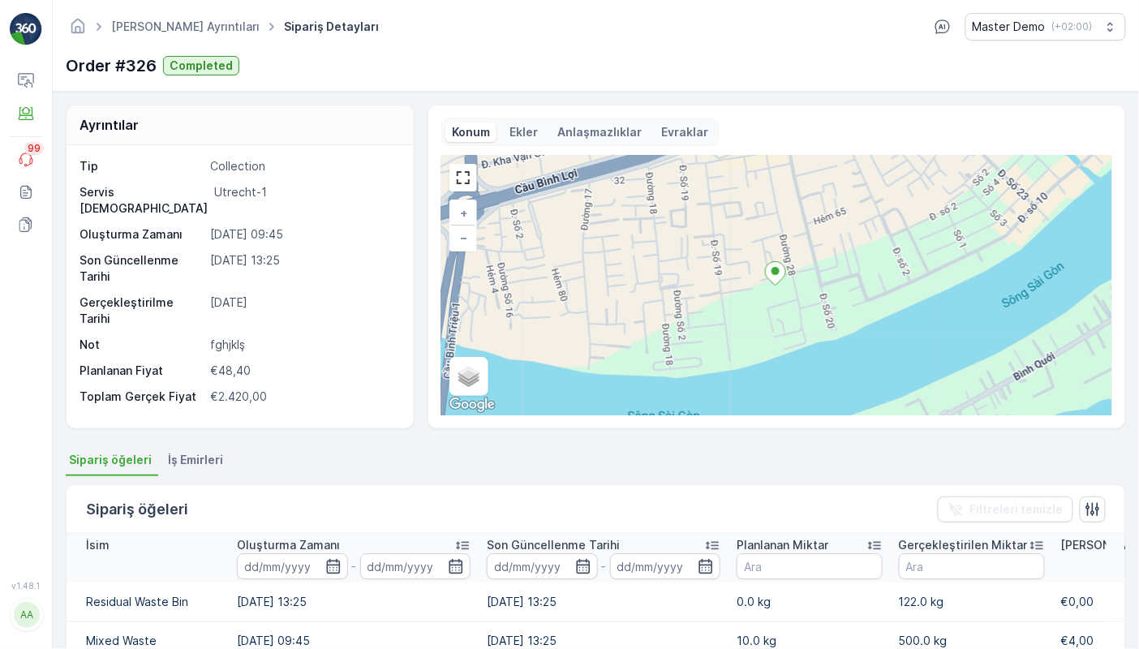
click at [684, 129] on p "Evraklar" at bounding box center [684, 132] width 47 height 16
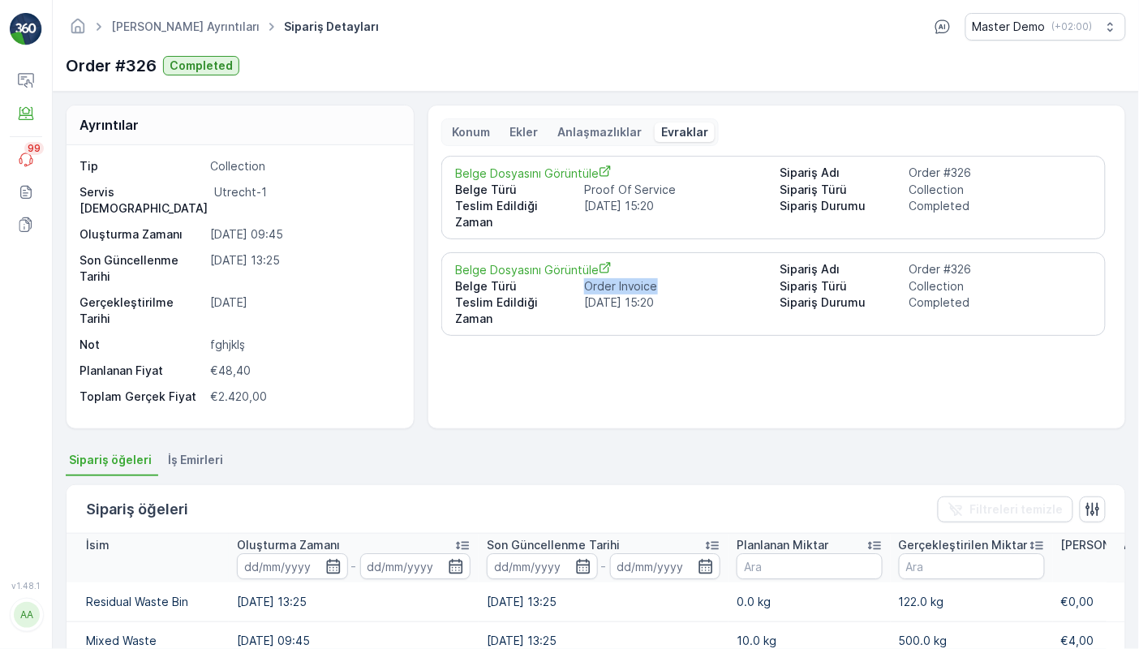
drag, startPoint x: 660, startPoint y: 268, endPoint x: 581, endPoint y: 274, distance: 79.7
click at [581, 278] on div "Belge Türü Order Invoice" at bounding box center [610, 286] width 311 height 16
drag, startPoint x: 672, startPoint y: 190, endPoint x: 567, endPoint y: 191, distance: 105.4
click at [567, 191] on div "Belge Türü Proof Of Service" at bounding box center [610, 190] width 311 height 16
click at [548, 174] on span "Belge Dosyasını Görüntüle" at bounding box center [610, 173] width 311 height 17
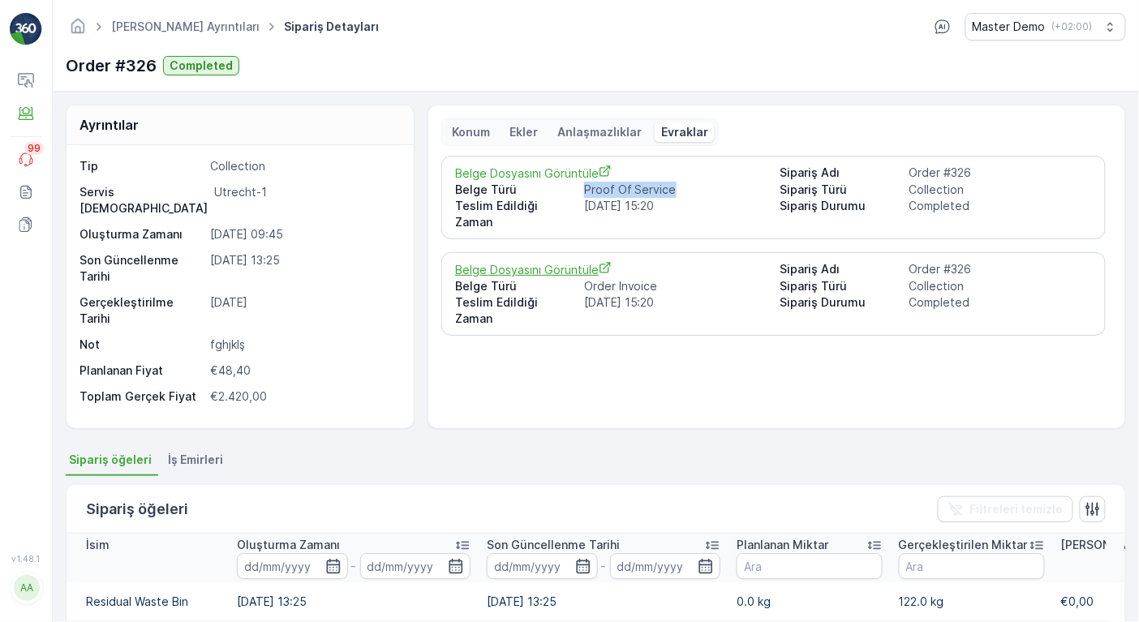
click at [574, 261] on span "Belge Dosyasını Görüntüle" at bounding box center [610, 269] width 311 height 17
